Goal: Information Seeking & Learning: Learn about a topic

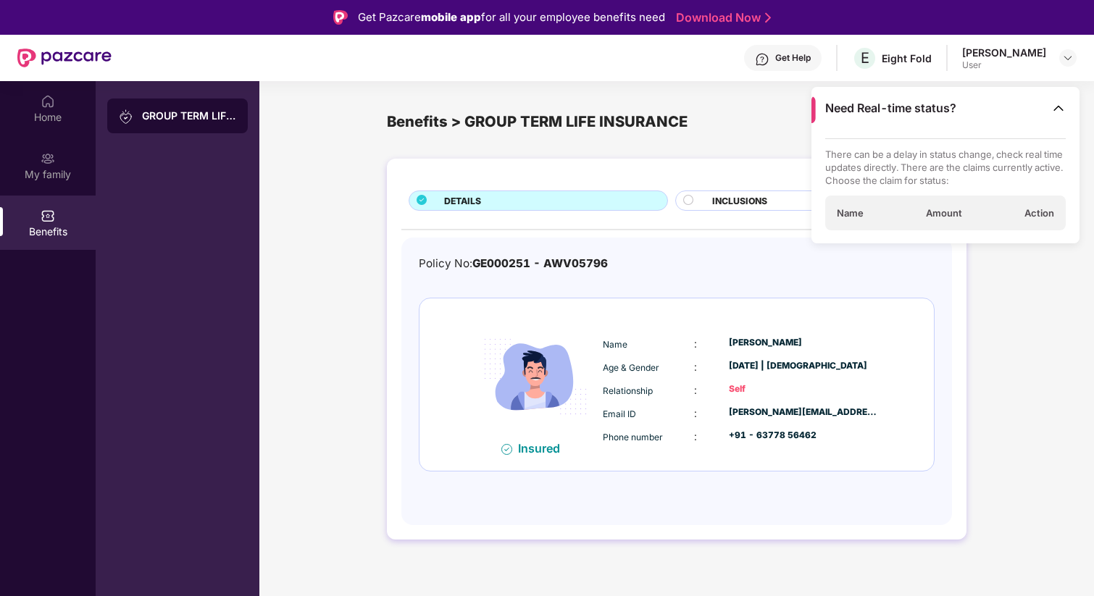
scroll to position [1, 0]
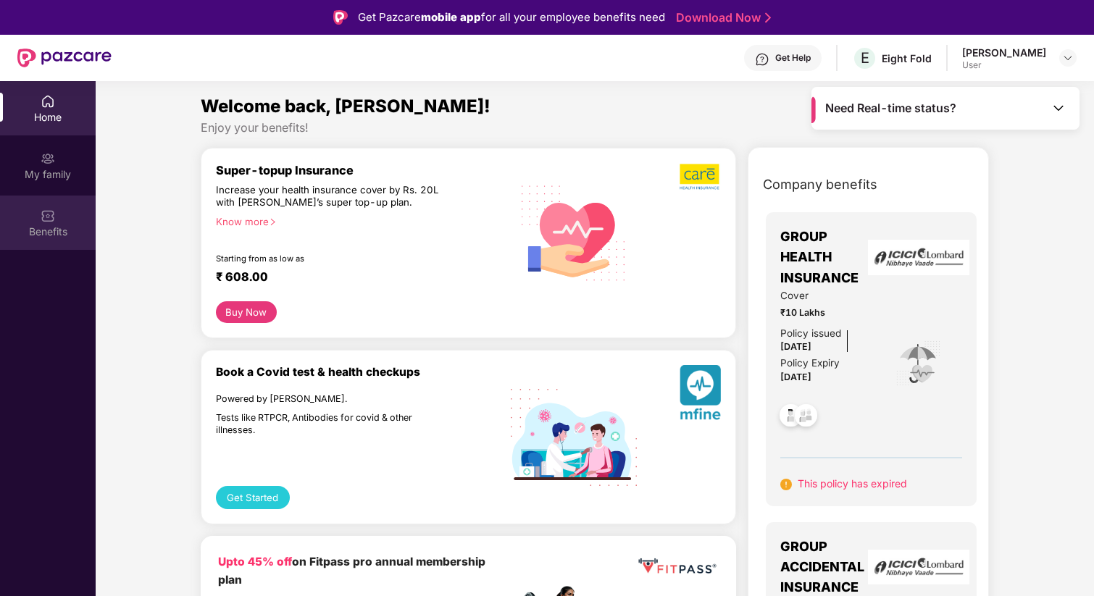
click at [54, 216] on img at bounding box center [48, 216] width 14 height 14
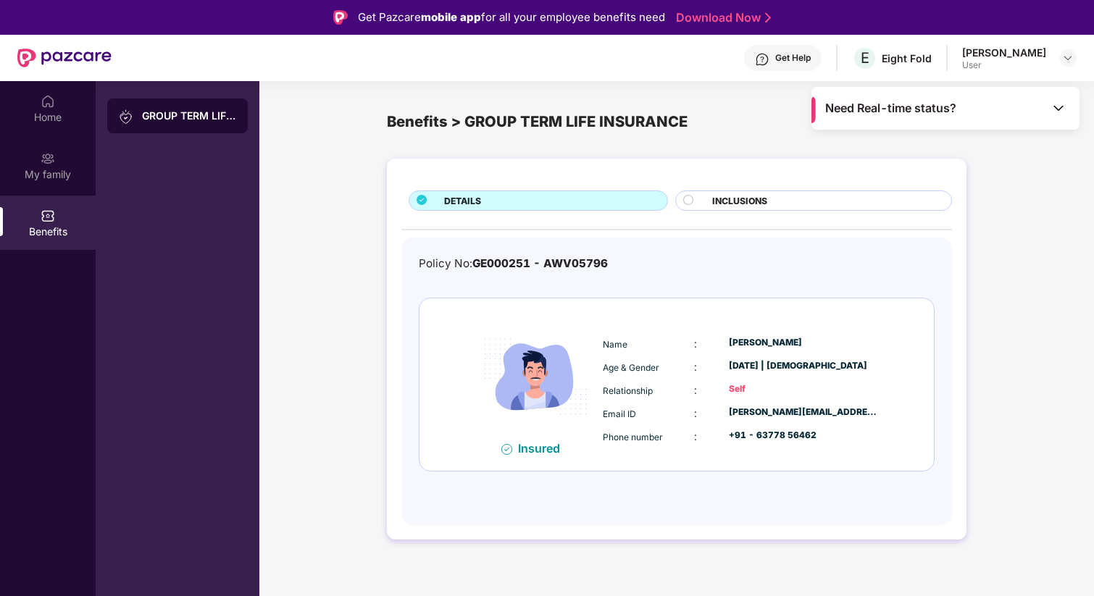
click at [190, 112] on div "GROUP TERM LIFE INSURANCE" at bounding box center [189, 116] width 94 height 14
click at [37, 178] on div "My family" at bounding box center [48, 174] width 96 height 14
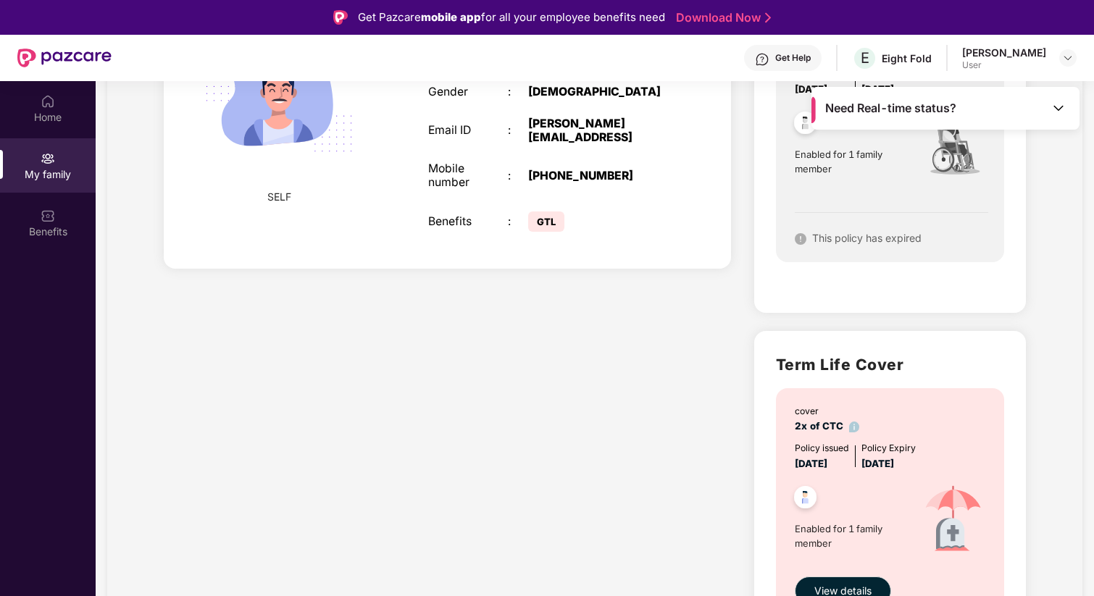
scroll to position [280, 0]
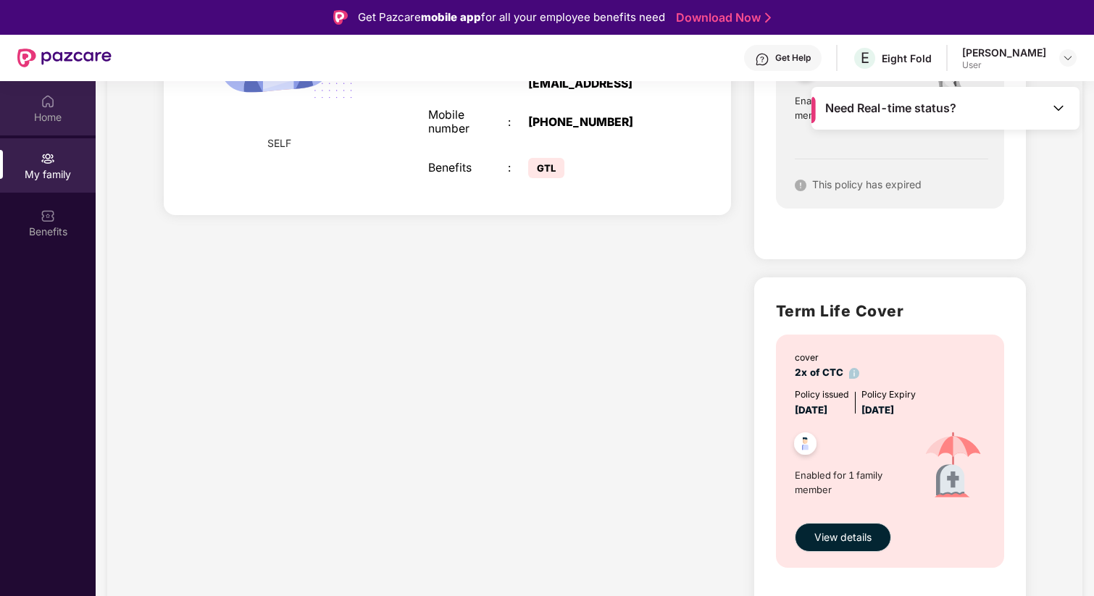
click at [70, 116] on div "Home" at bounding box center [48, 116] width 96 height 14
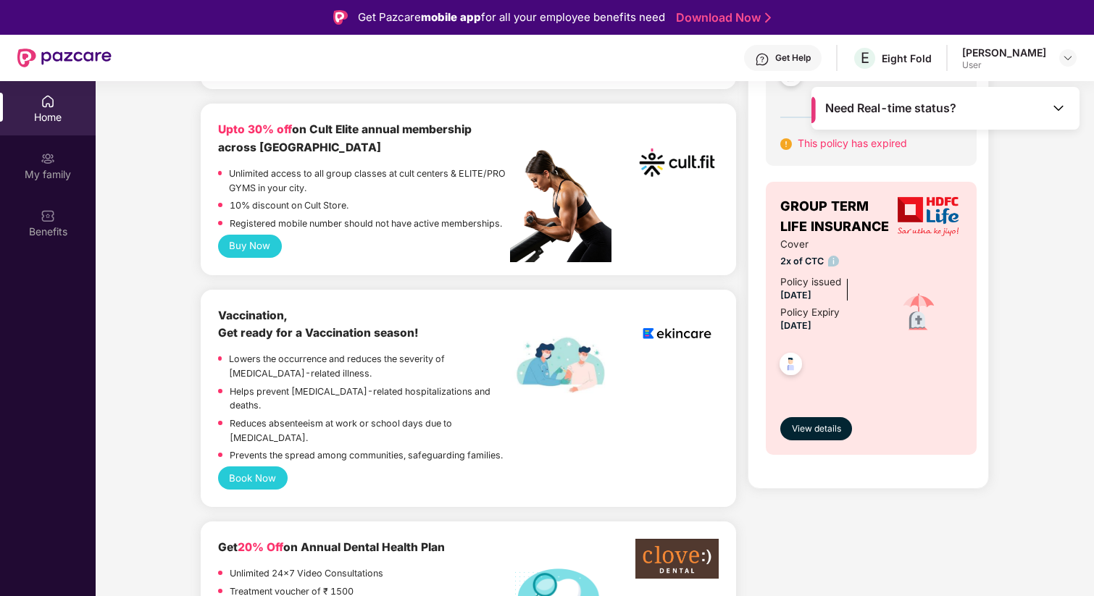
scroll to position [635, 0]
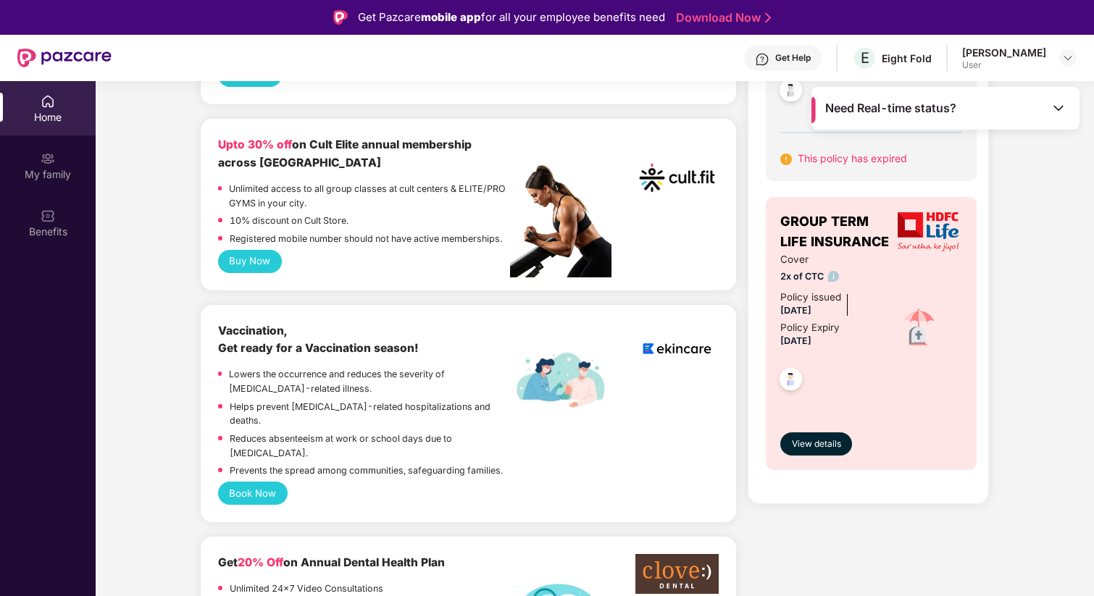
click at [240, 182] on p "Unlimited access to all group classes at cult centers & ELITE/PRO GYMS in your …" at bounding box center [369, 196] width 281 height 28
drag, startPoint x: 240, startPoint y: 172, endPoint x: 301, endPoint y: 182, distance: 61.6
click at [301, 183] on p "Unlimited access to all group classes at cult centers & ELITE/PRO GYMS in your …" at bounding box center [369, 196] width 281 height 28
click at [301, 182] on p "Unlimited access to all group classes at cult centers & ELITE/PRO GYMS in your …" at bounding box center [369, 196] width 281 height 28
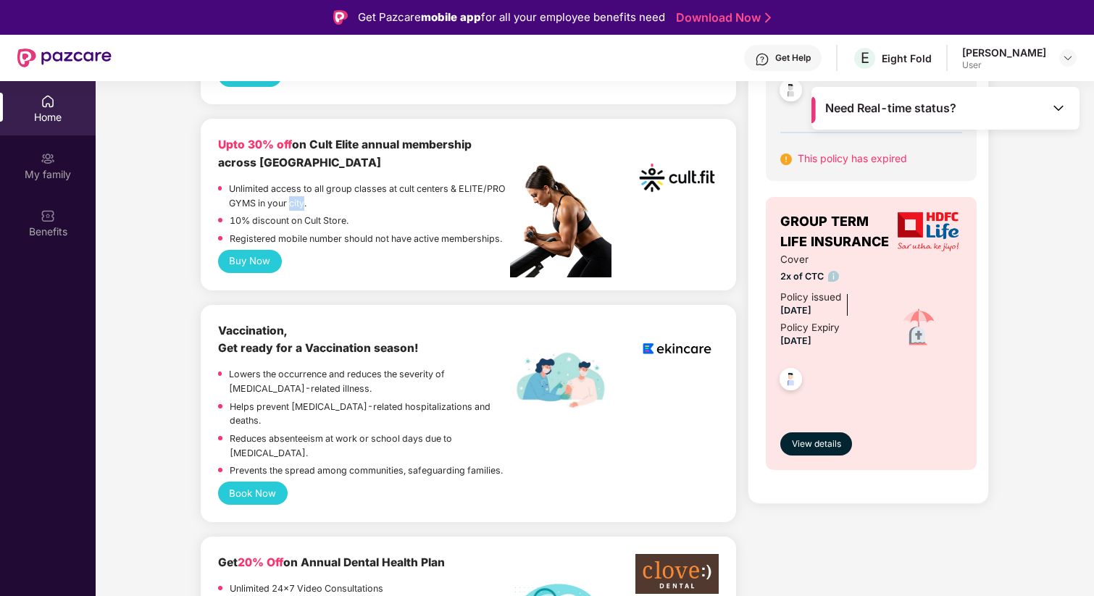
click at [301, 182] on p "Unlimited access to all group classes at cult centers & ELITE/PRO GYMS in your …" at bounding box center [369, 196] width 281 height 28
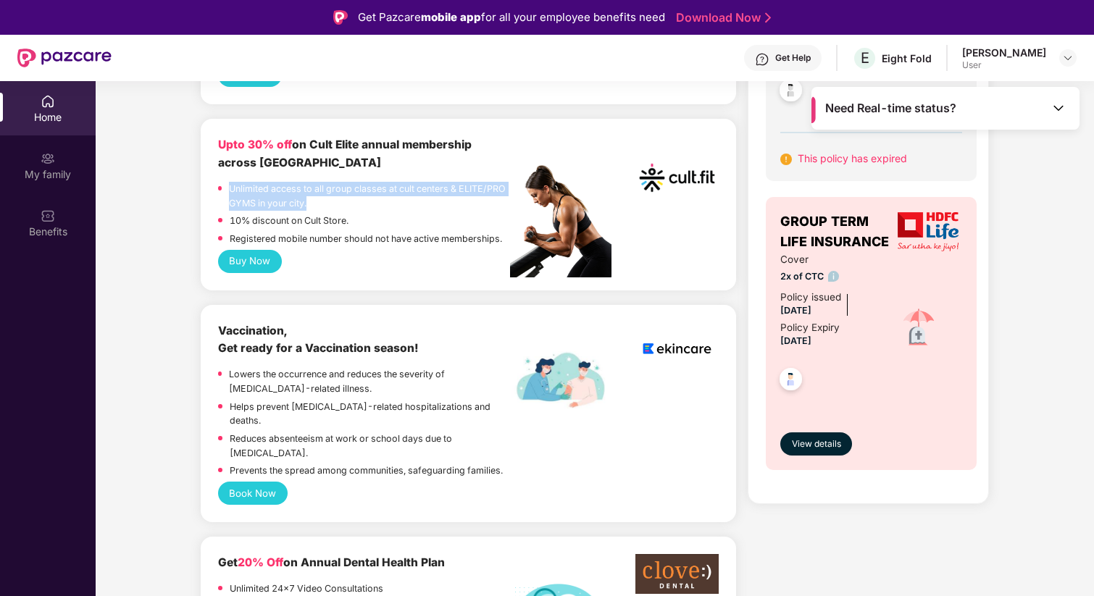
click at [301, 182] on p "Unlimited access to all group classes at cult centers & ELITE/PRO GYMS in your …" at bounding box center [369, 196] width 281 height 28
click at [301, 214] on p "10% discount on Cult Store." at bounding box center [289, 221] width 119 height 14
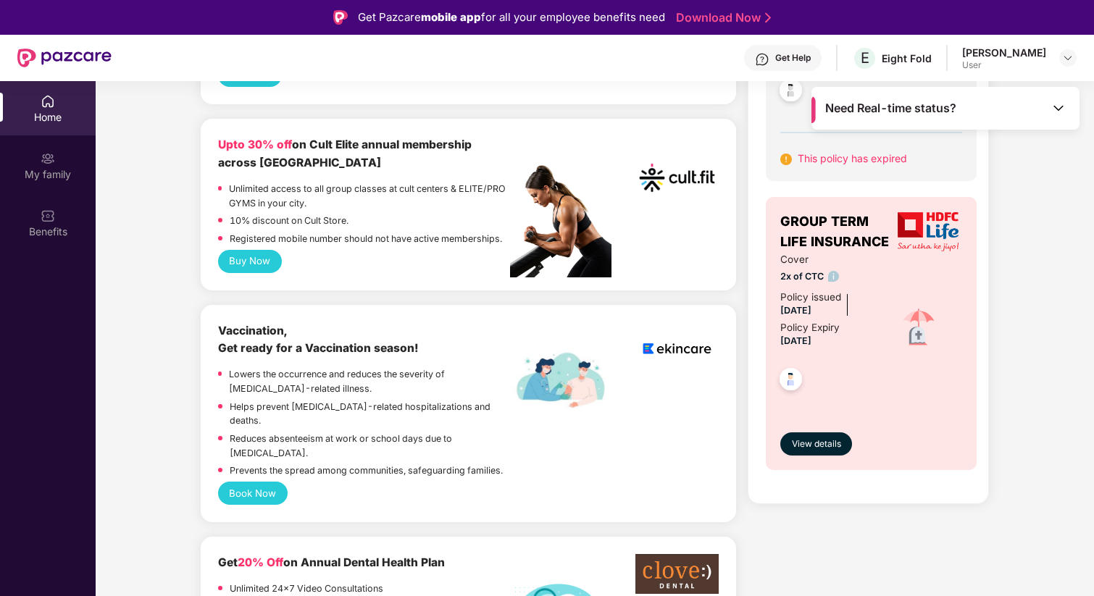
click at [301, 214] on p "10% discount on Cult Store." at bounding box center [289, 221] width 119 height 14
click at [304, 232] on p "Registered mobile number should not have active memberships." at bounding box center [366, 239] width 272 height 14
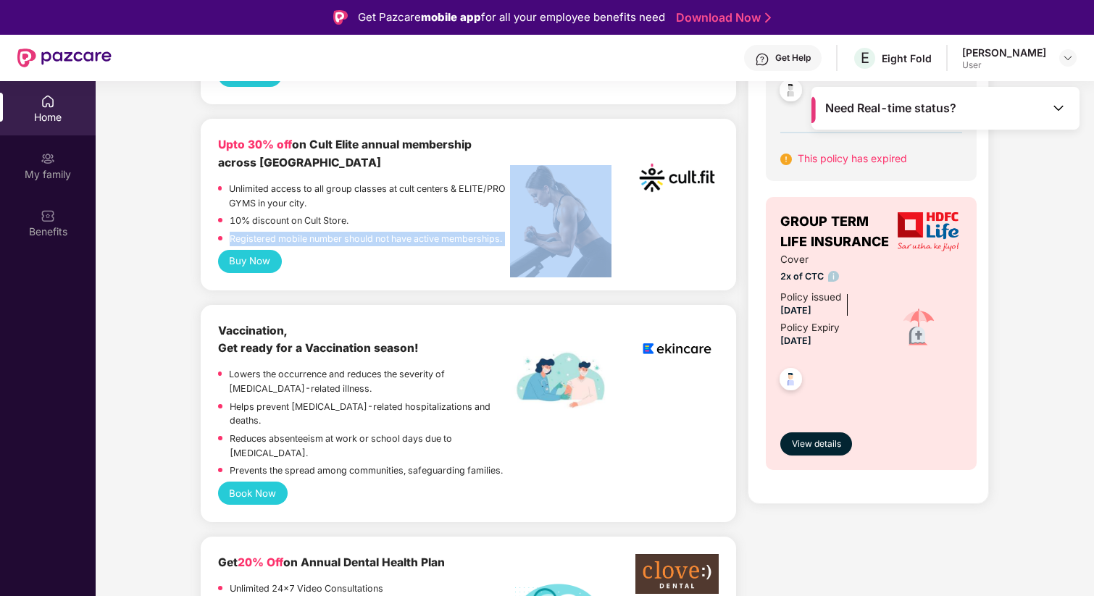
click at [304, 232] on p "Registered mobile number should not have active memberships." at bounding box center [366, 239] width 272 height 14
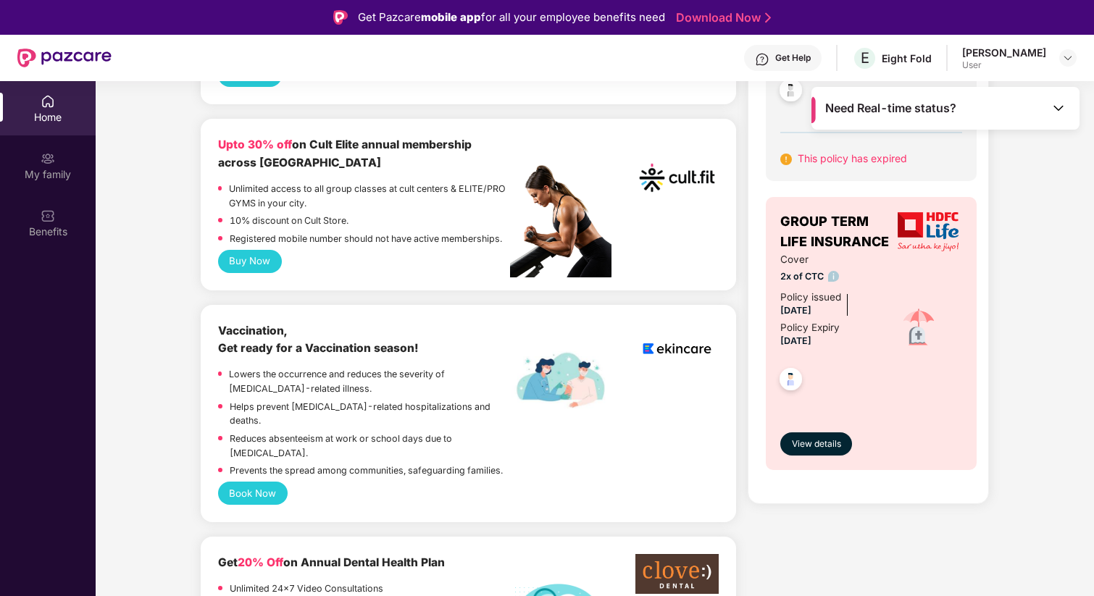
click at [304, 232] on p "Registered mobile number should not have active memberships." at bounding box center [366, 239] width 272 height 14
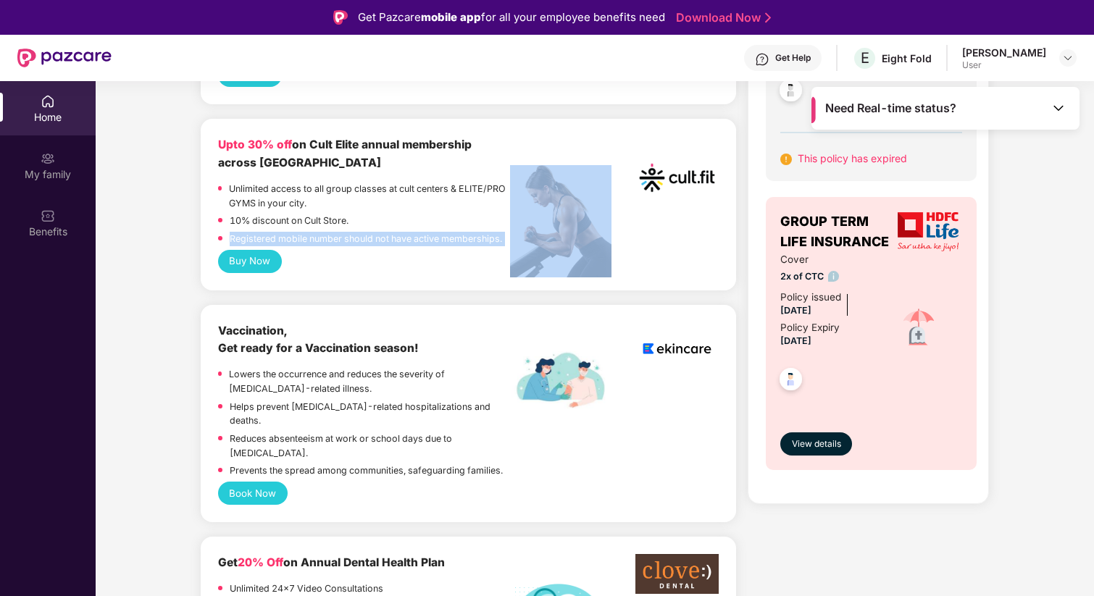
click at [330, 232] on p "Registered mobile number should not have active memberships." at bounding box center [366, 239] width 272 height 14
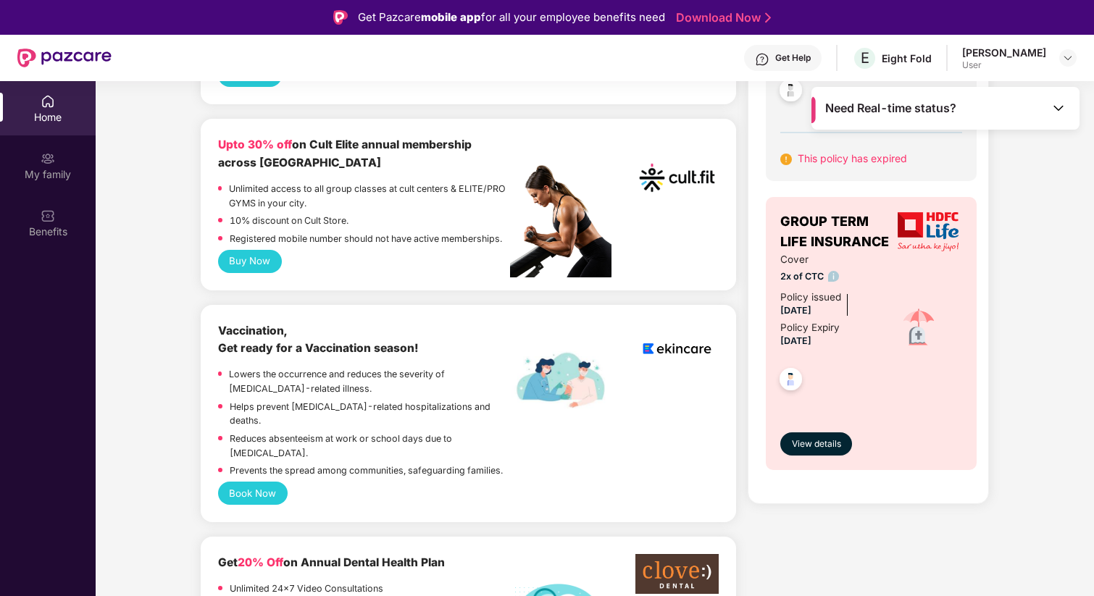
click at [330, 232] on p "Registered mobile number should not have active memberships." at bounding box center [366, 239] width 272 height 14
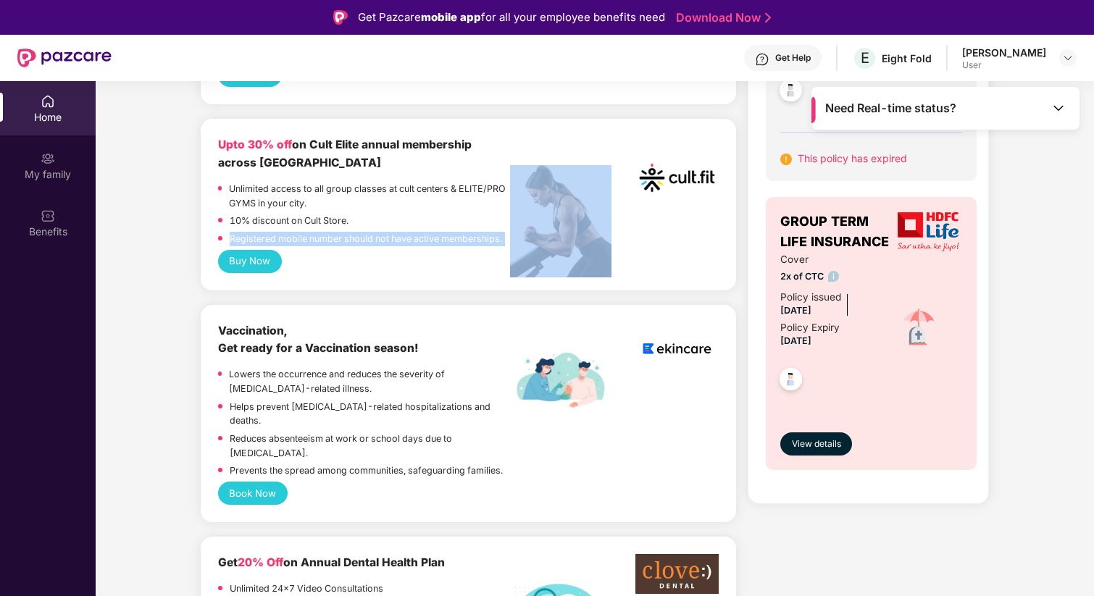
click at [330, 232] on p "Registered mobile number should not have active memberships." at bounding box center [366, 239] width 272 height 14
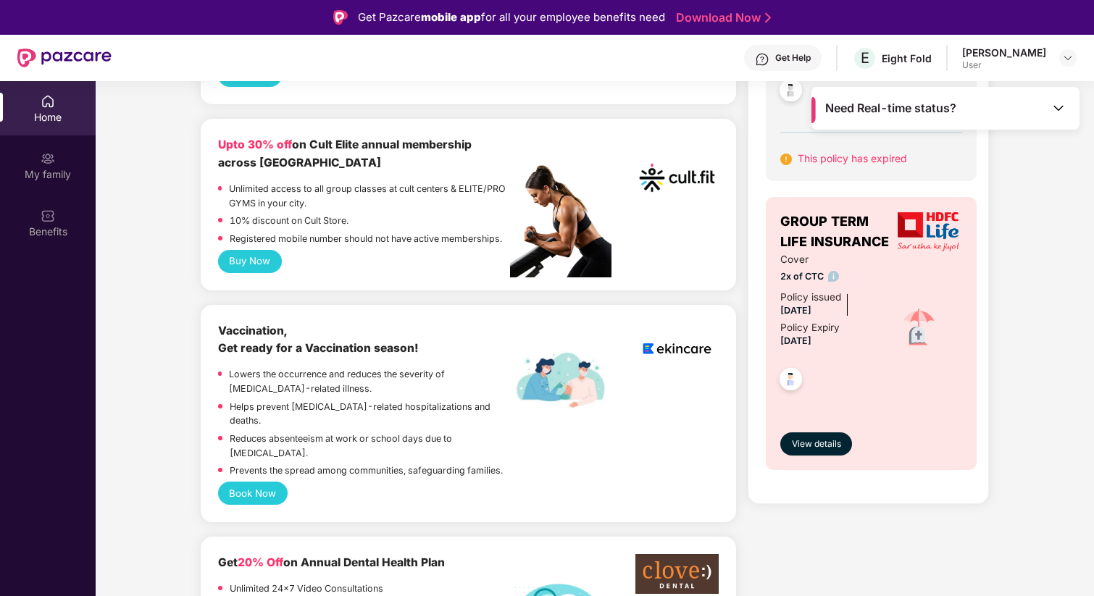
click at [330, 232] on p "Registered mobile number should not have active memberships." at bounding box center [366, 239] width 272 height 14
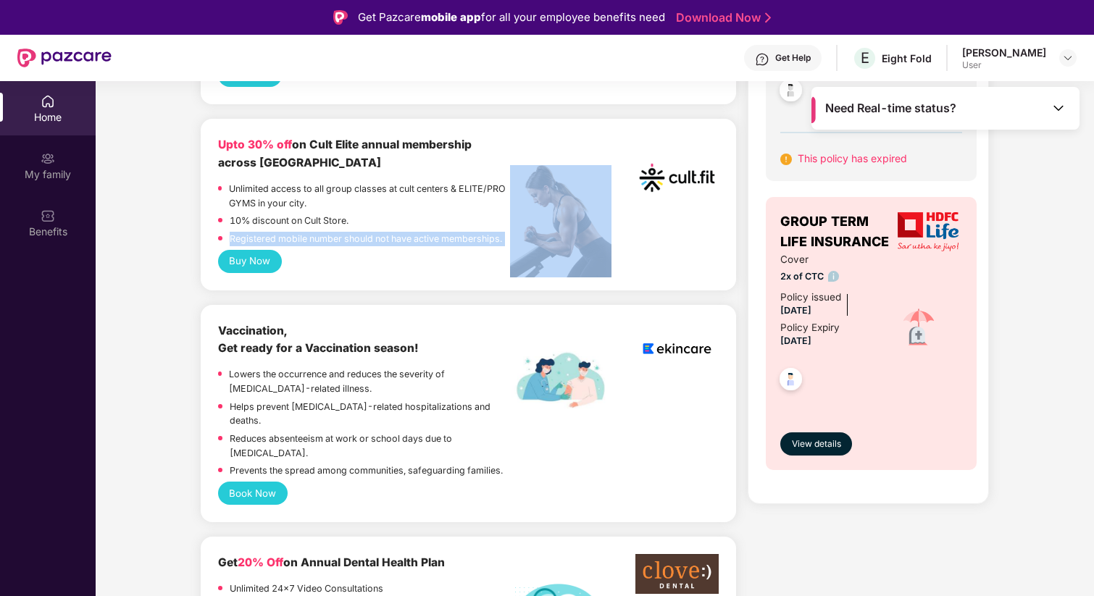
click at [375, 232] on p "Registered mobile number should not have active memberships." at bounding box center [366, 239] width 272 height 14
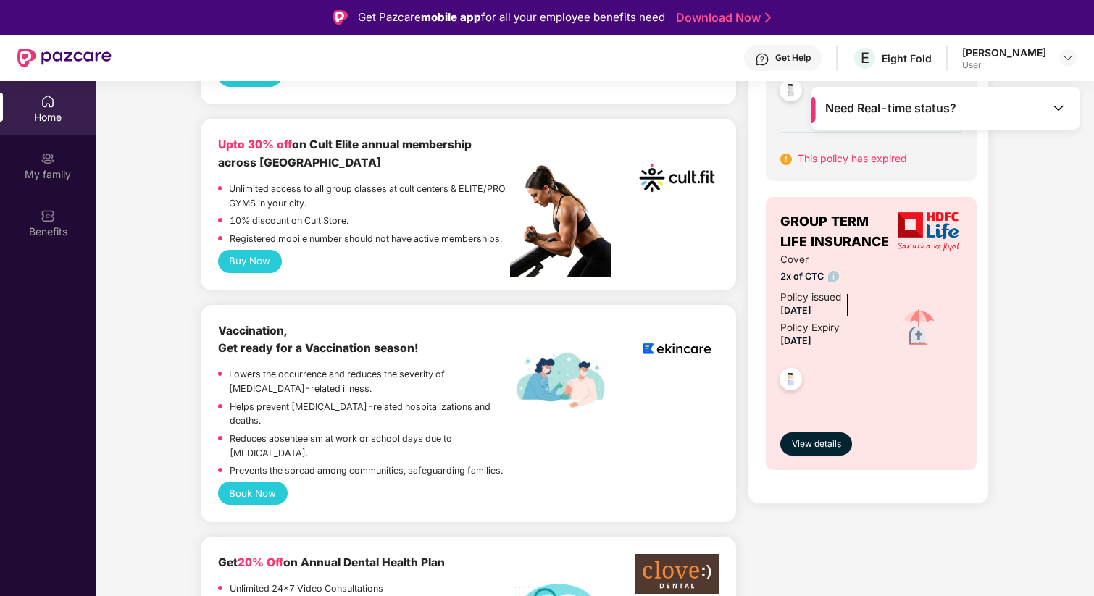
click at [375, 232] on p "Registered mobile number should not have active memberships." at bounding box center [366, 239] width 272 height 14
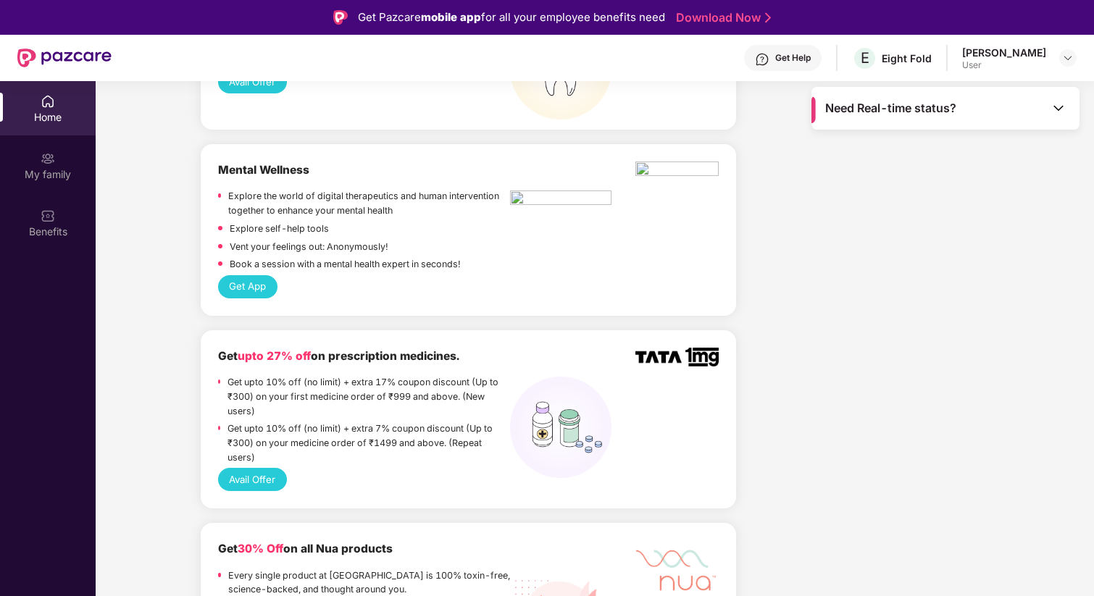
scroll to position [1367, 0]
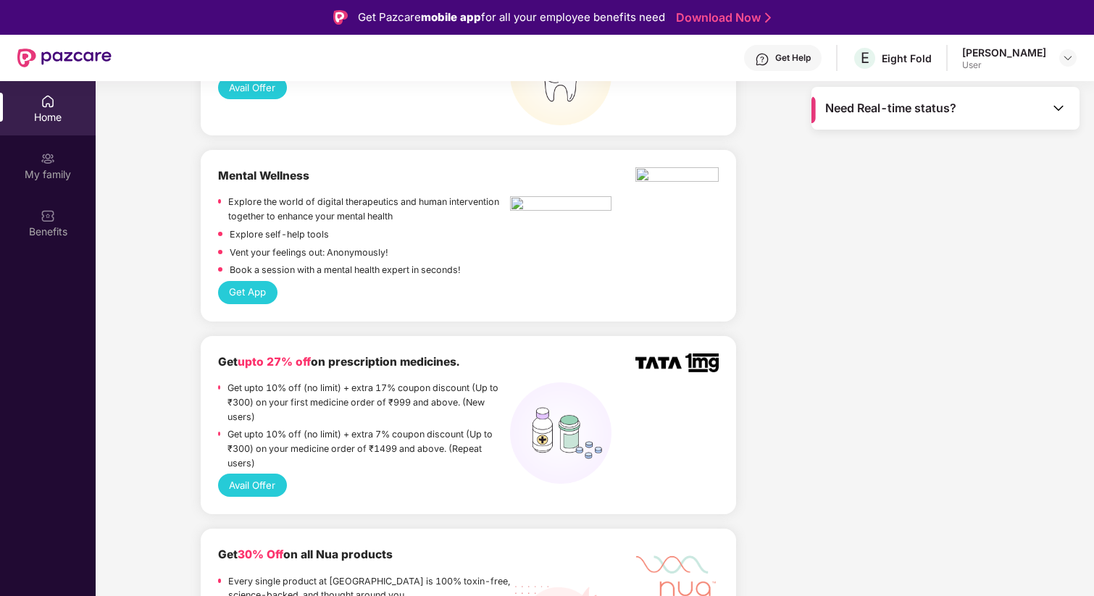
click at [248, 281] on button "Get App" at bounding box center [247, 292] width 59 height 23
click at [263, 195] on p "Explore the world of digital therapeutics and human intervention together to en…" at bounding box center [369, 209] width 282 height 28
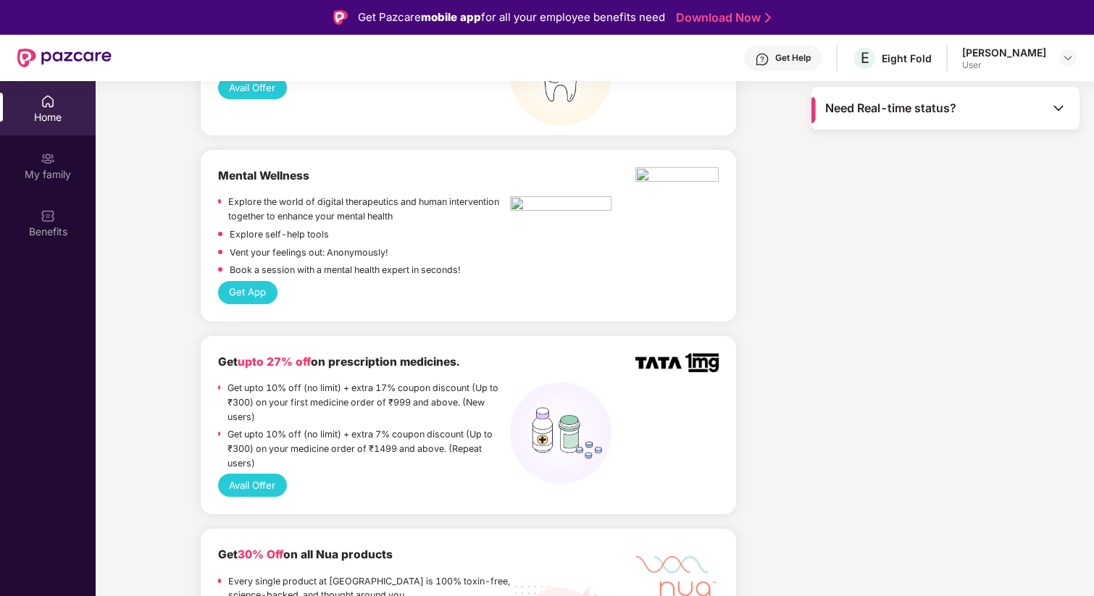
click at [263, 195] on p "Explore the world of digital therapeutics and human intervention together to en…" at bounding box center [369, 209] width 282 height 28
click at [249, 228] on p "Explore self-help tools" at bounding box center [279, 235] width 99 height 14
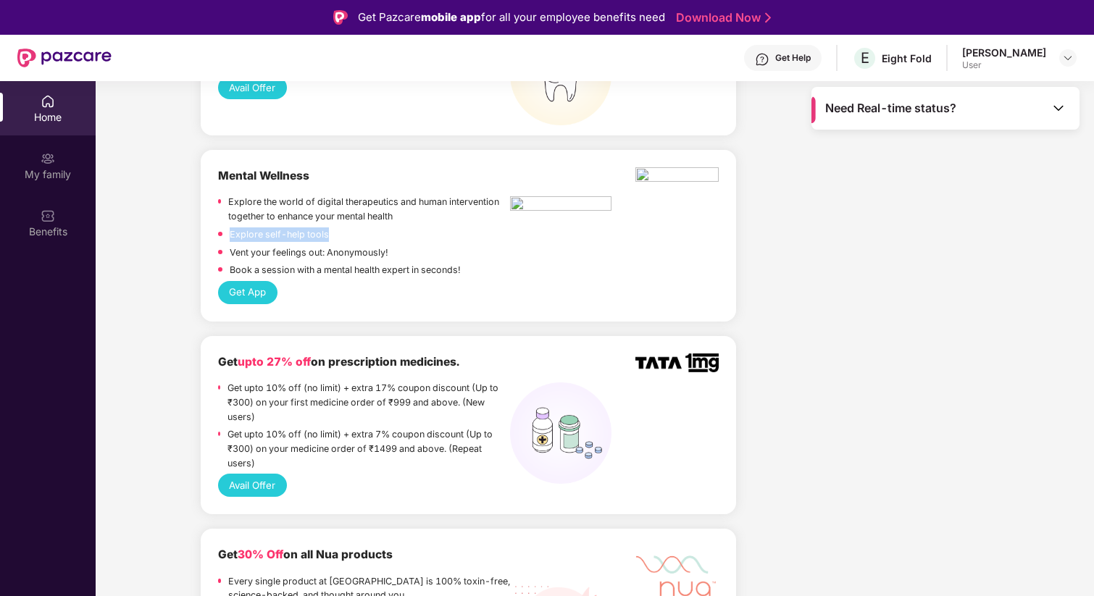
click at [241, 246] on p "Vent your feelings out: Anonymously!" at bounding box center [309, 253] width 159 height 14
click at [265, 263] on p "Book a session with a mental health expert in seconds!" at bounding box center [345, 270] width 231 height 14
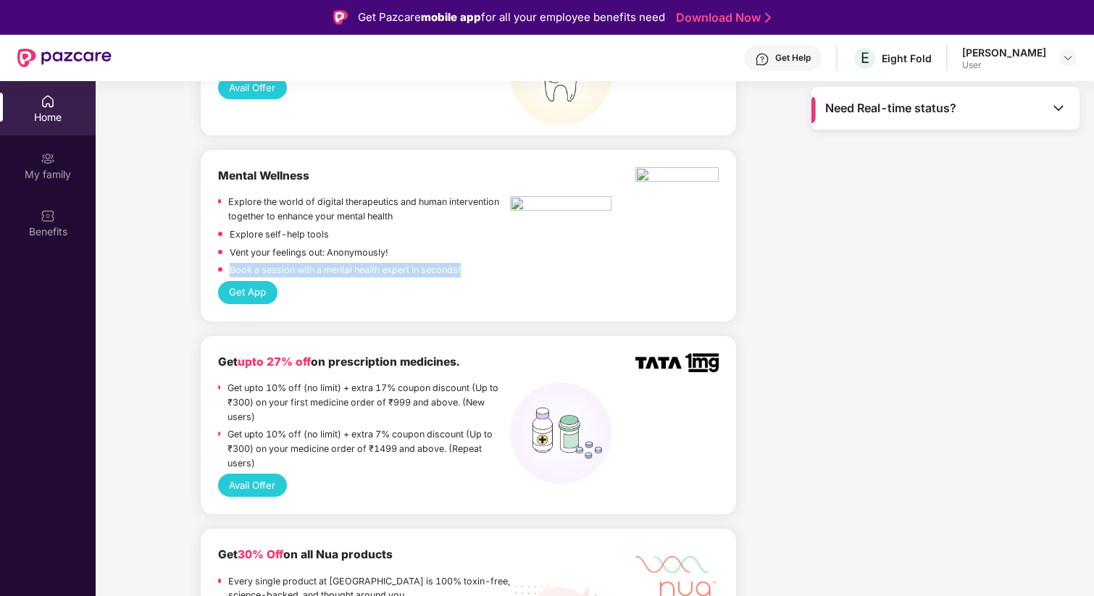
click at [265, 263] on p "Book a session with a mental health expert in seconds!" at bounding box center [345, 270] width 231 height 14
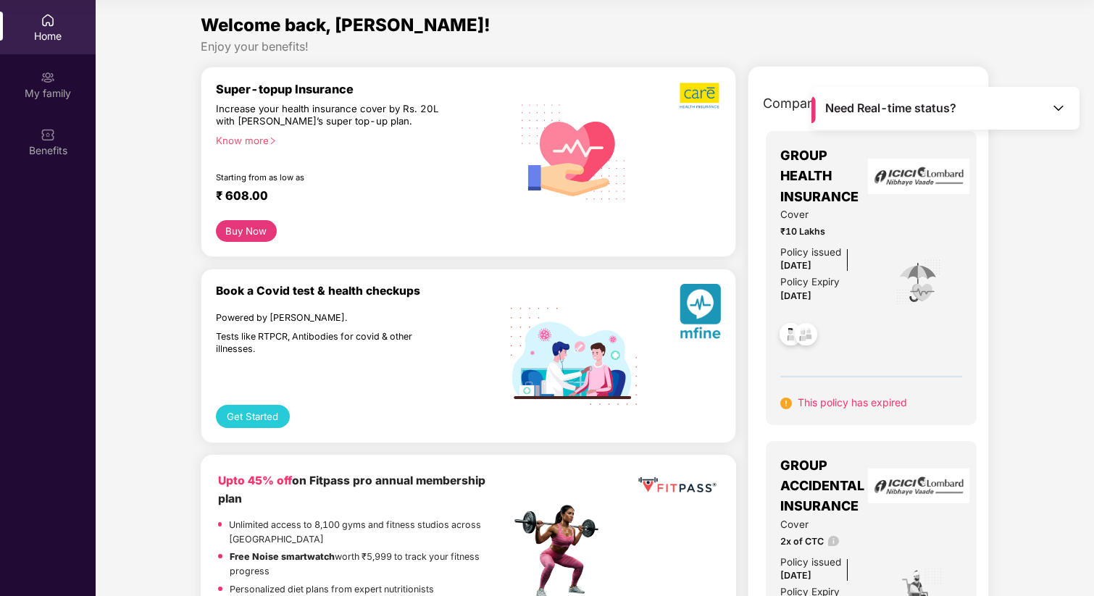
scroll to position [0, 0]
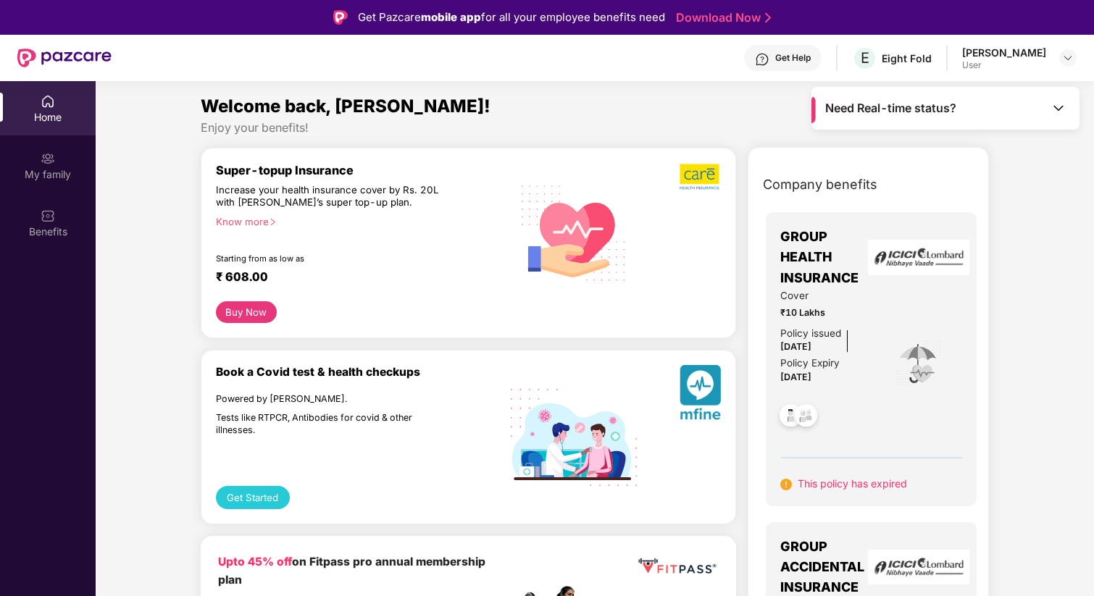
click at [1063, 105] on img at bounding box center [1058, 108] width 14 height 14
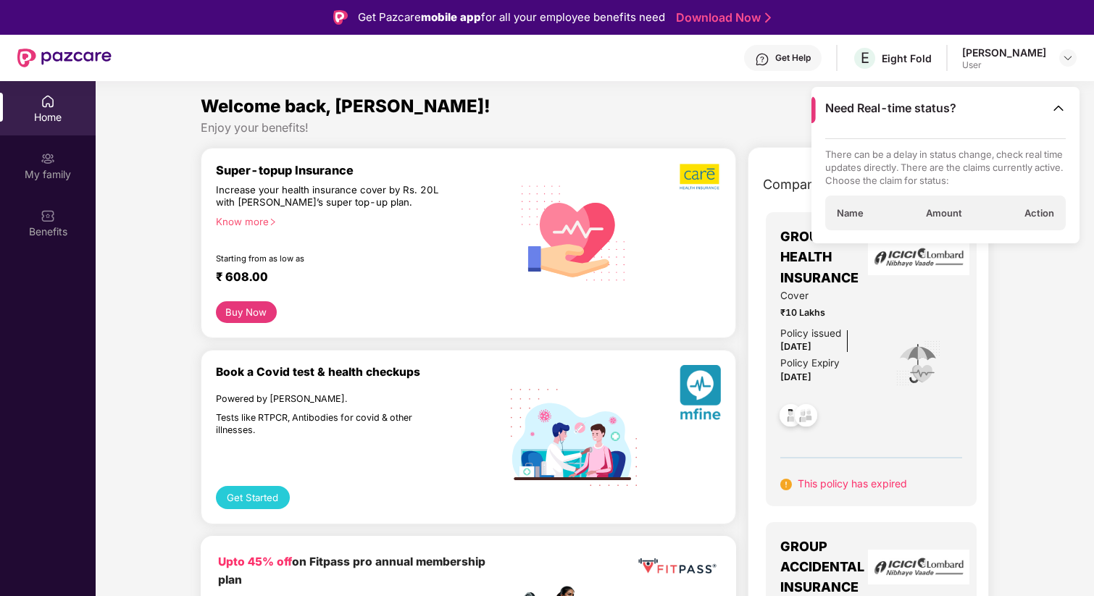
click at [1063, 105] on img at bounding box center [1058, 108] width 14 height 14
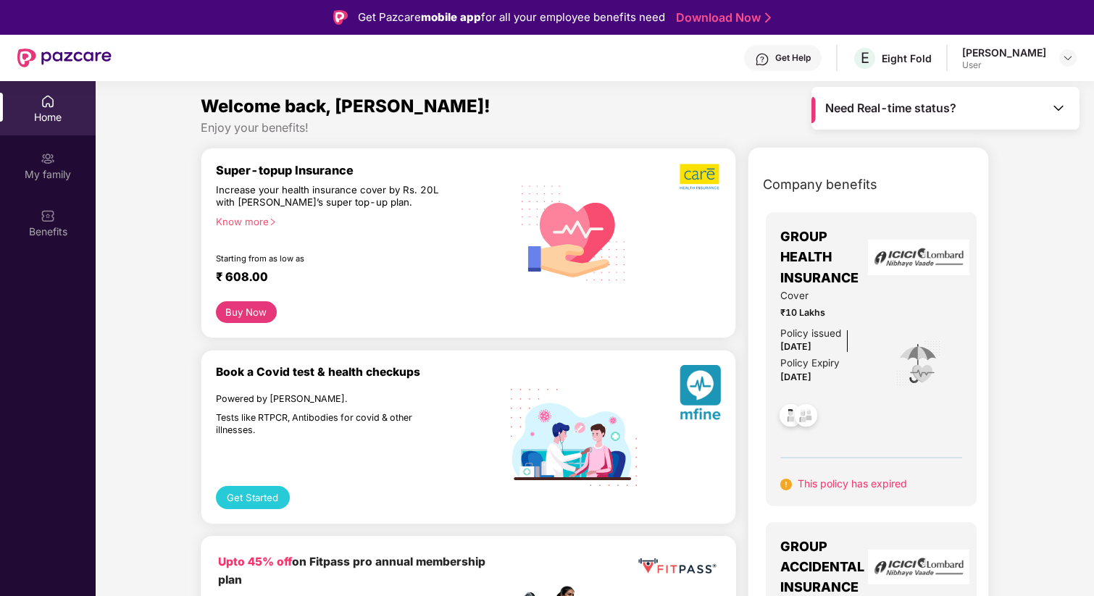
click at [1063, 105] on img at bounding box center [1058, 108] width 14 height 14
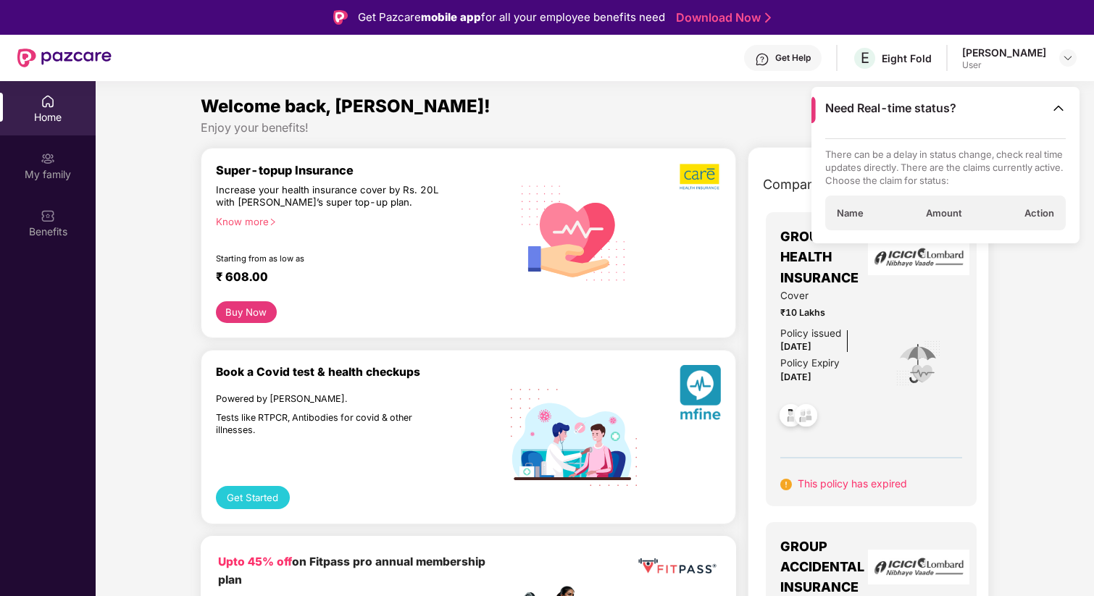
click at [1063, 105] on img at bounding box center [1058, 108] width 14 height 14
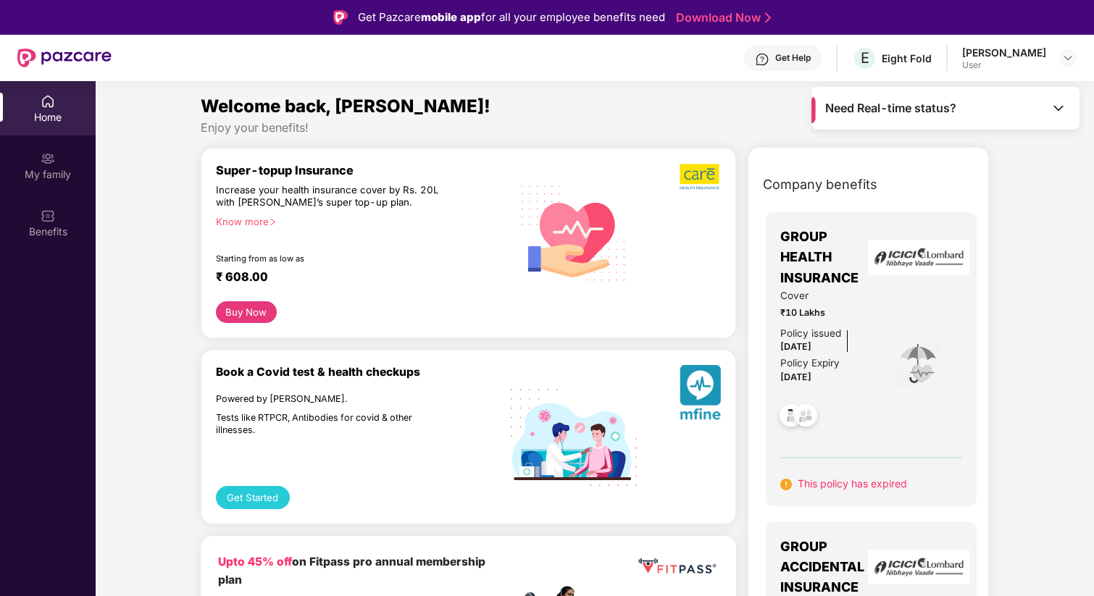
click at [285, 128] on div "Enjoy your benefits!" at bounding box center [595, 127] width 788 height 15
click at [285, 132] on div "Enjoy your benefits!" at bounding box center [595, 127] width 788 height 15
click at [286, 132] on div "Enjoy your benefits!" at bounding box center [595, 127] width 788 height 15
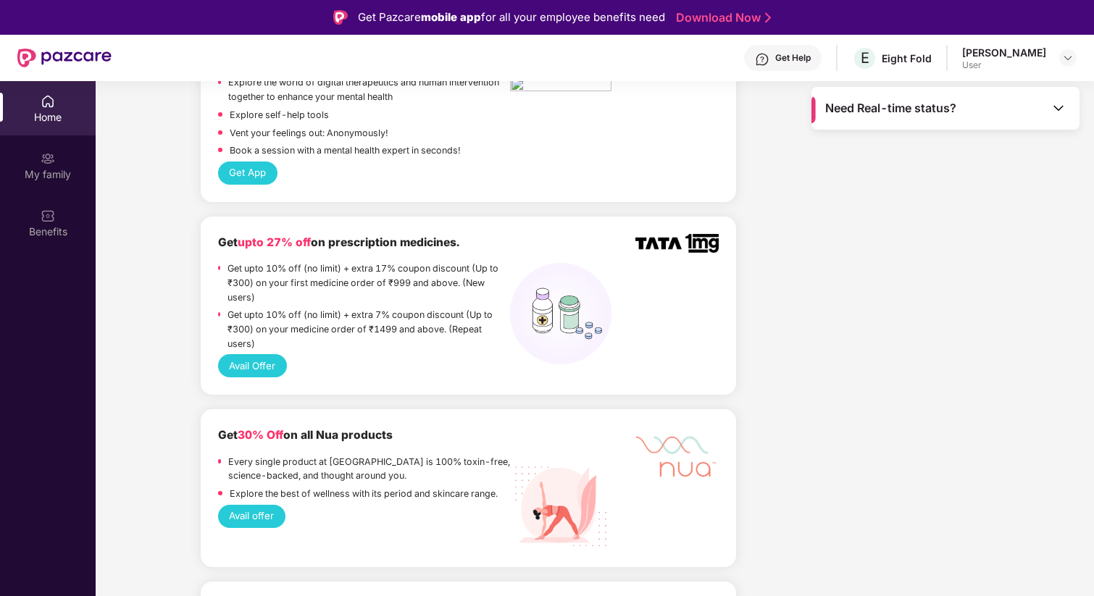
scroll to position [1574, 0]
